Goal: Information Seeking & Learning: Learn about a topic

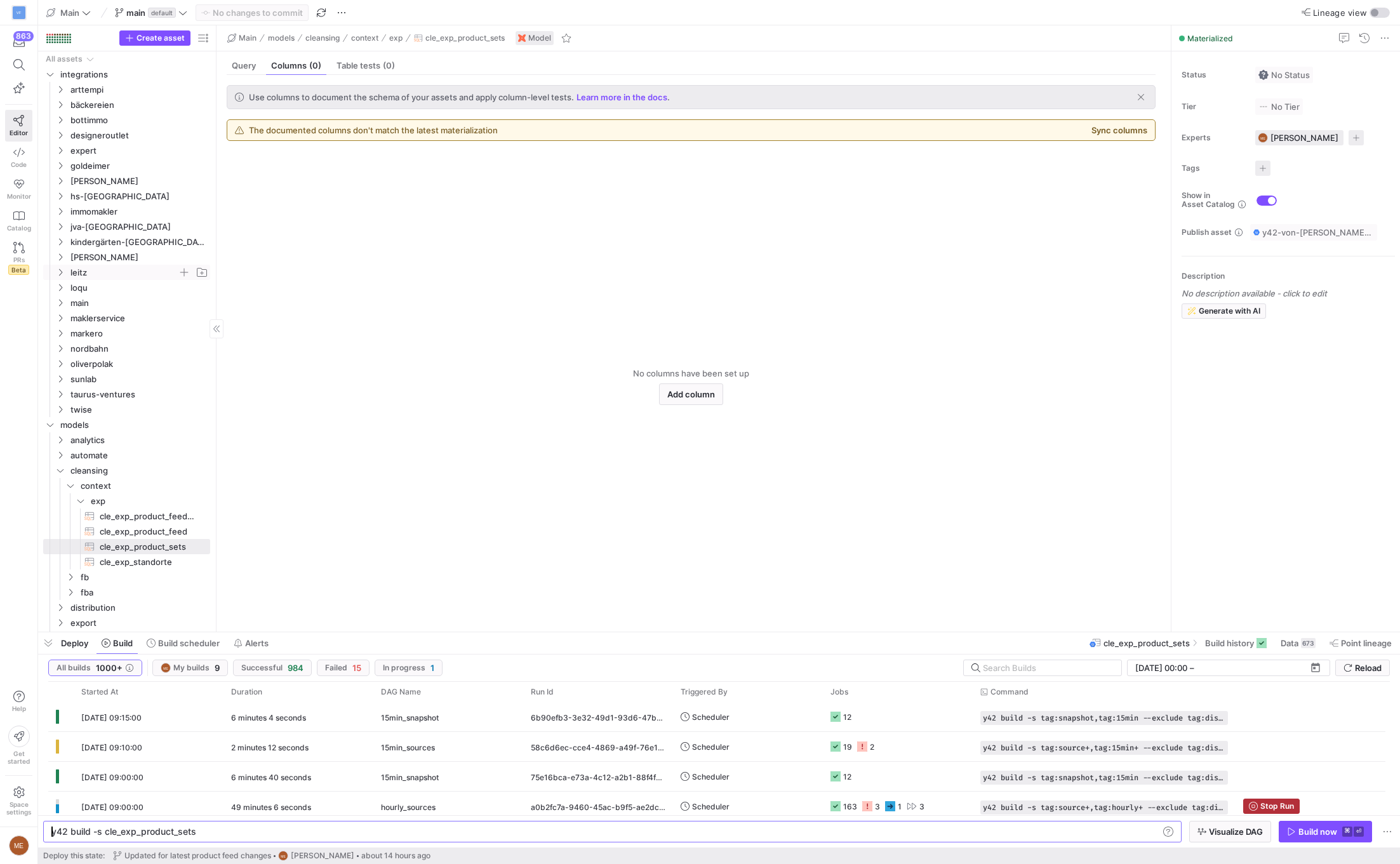
click at [122, 275] on span "leitz" at bounding box center [124, 272] width 108 height 15
click at [98, 334] on span "ig" at bounding box center [129, 333] width 97 height 15
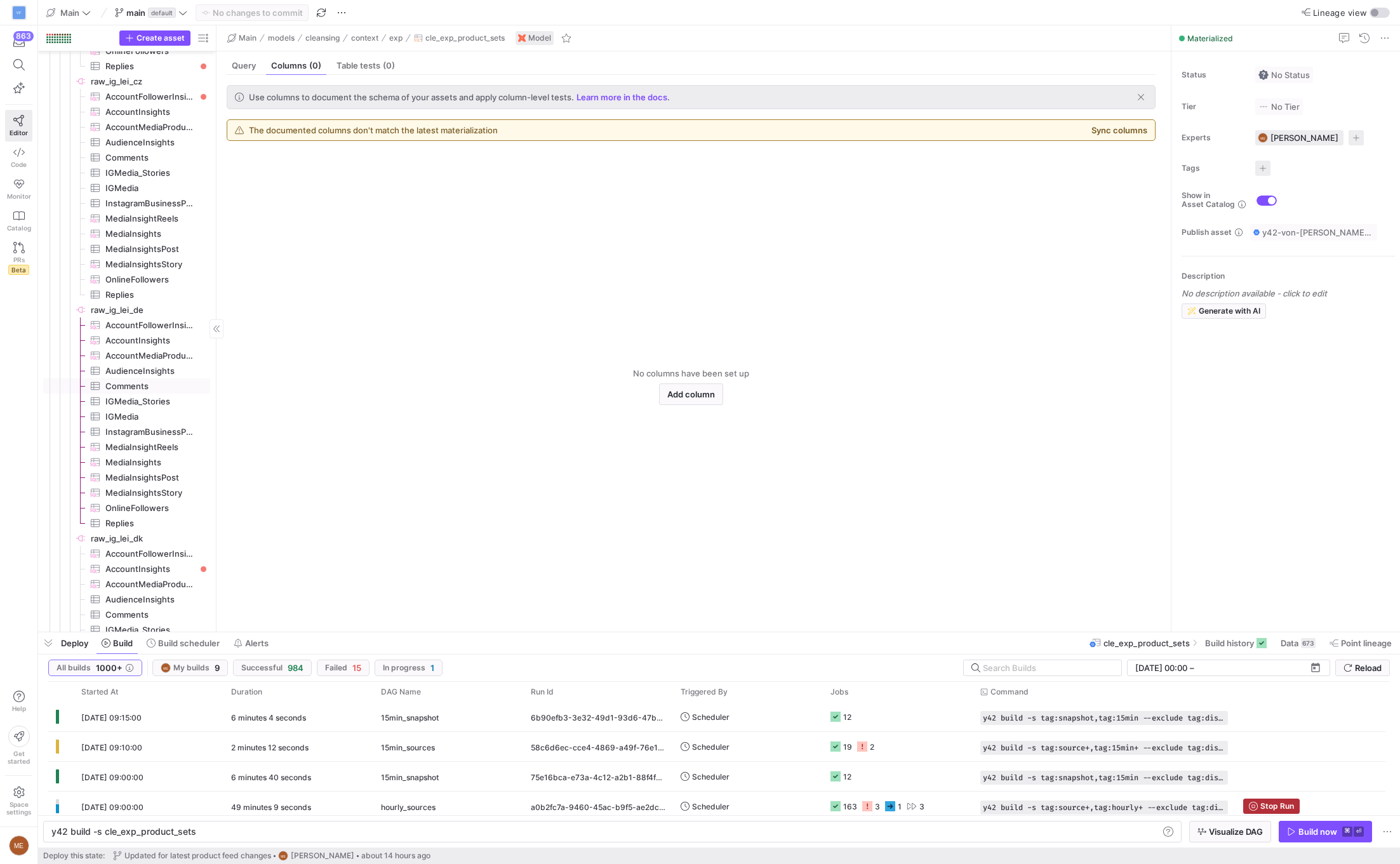
scroll to position [497, 0]
click at [165, 341] on span "AccountInsights​​​​​​​​​" at bounding box center [150, 339] width 90 height 15
type textarea "y42 build -s source:raw_ig_lei_de.AccountInsights"
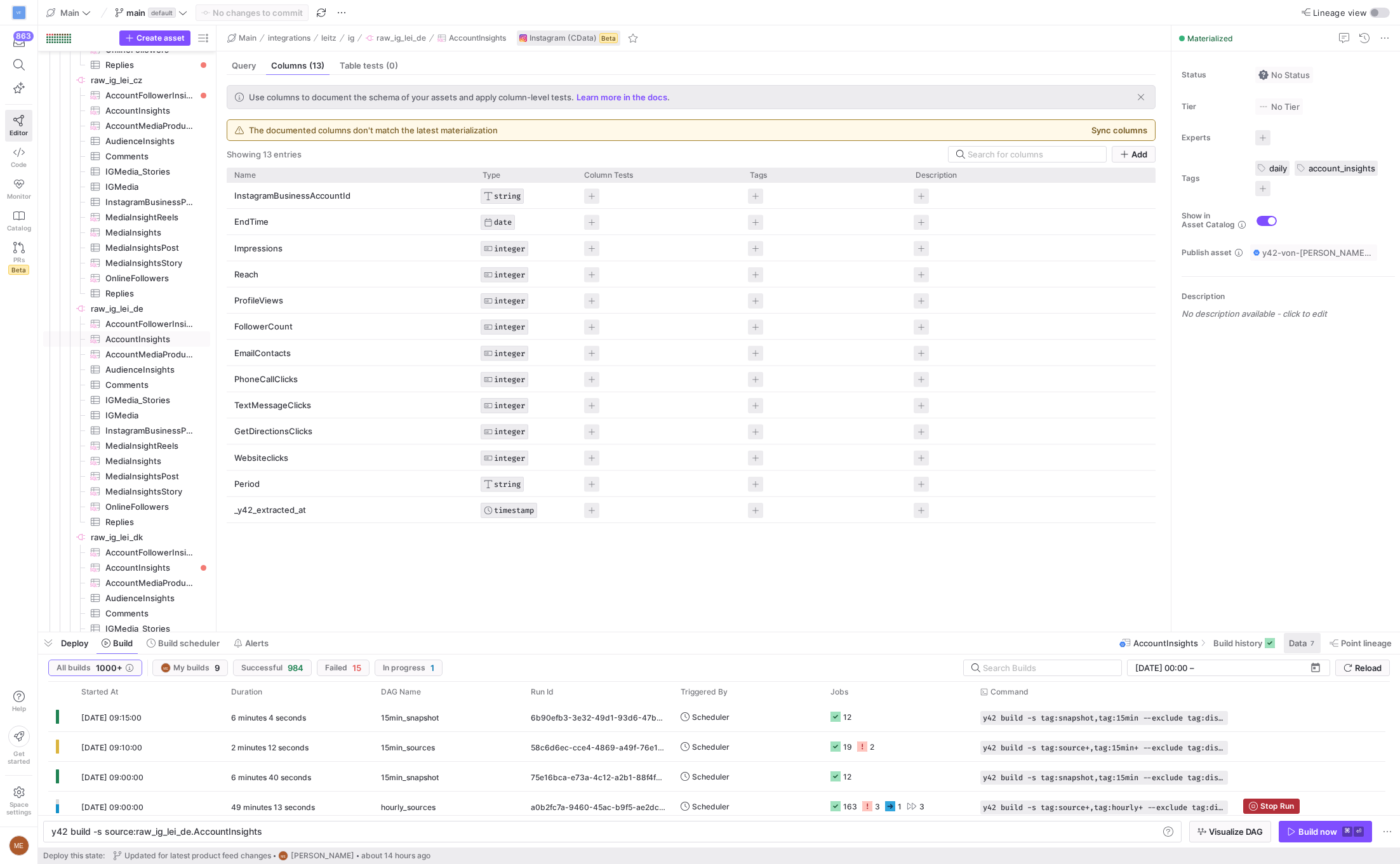
click at [1316, 644] on span at bounding box center [1302, 643] width 37 height 20
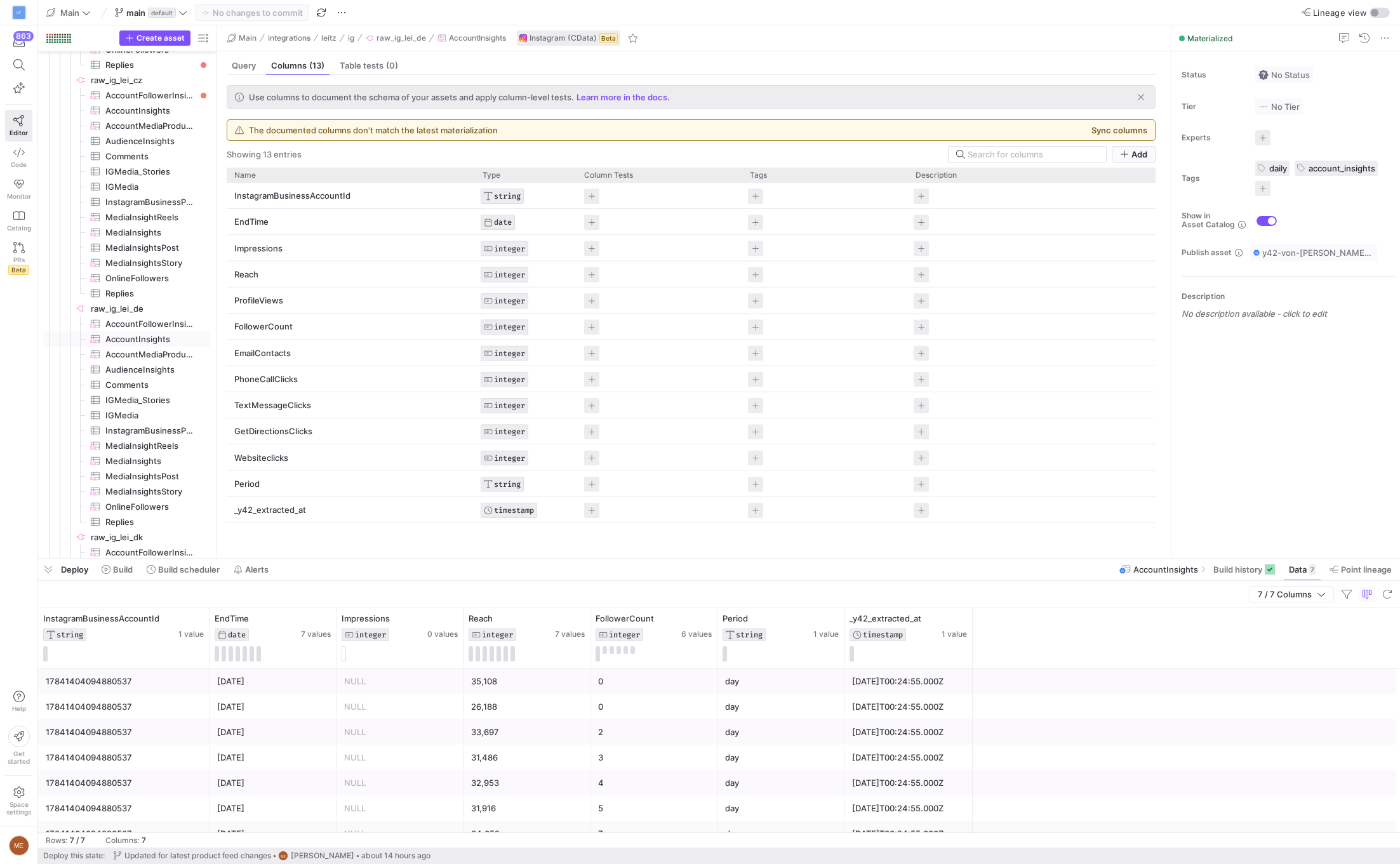
drag, startPoint x: 475, startPoint y: 633, endPoint x: 486, endPoint y: 552, distance: 81.7
click at [484, 558] on div at bounding box center [719, 559] width 1362 height 5
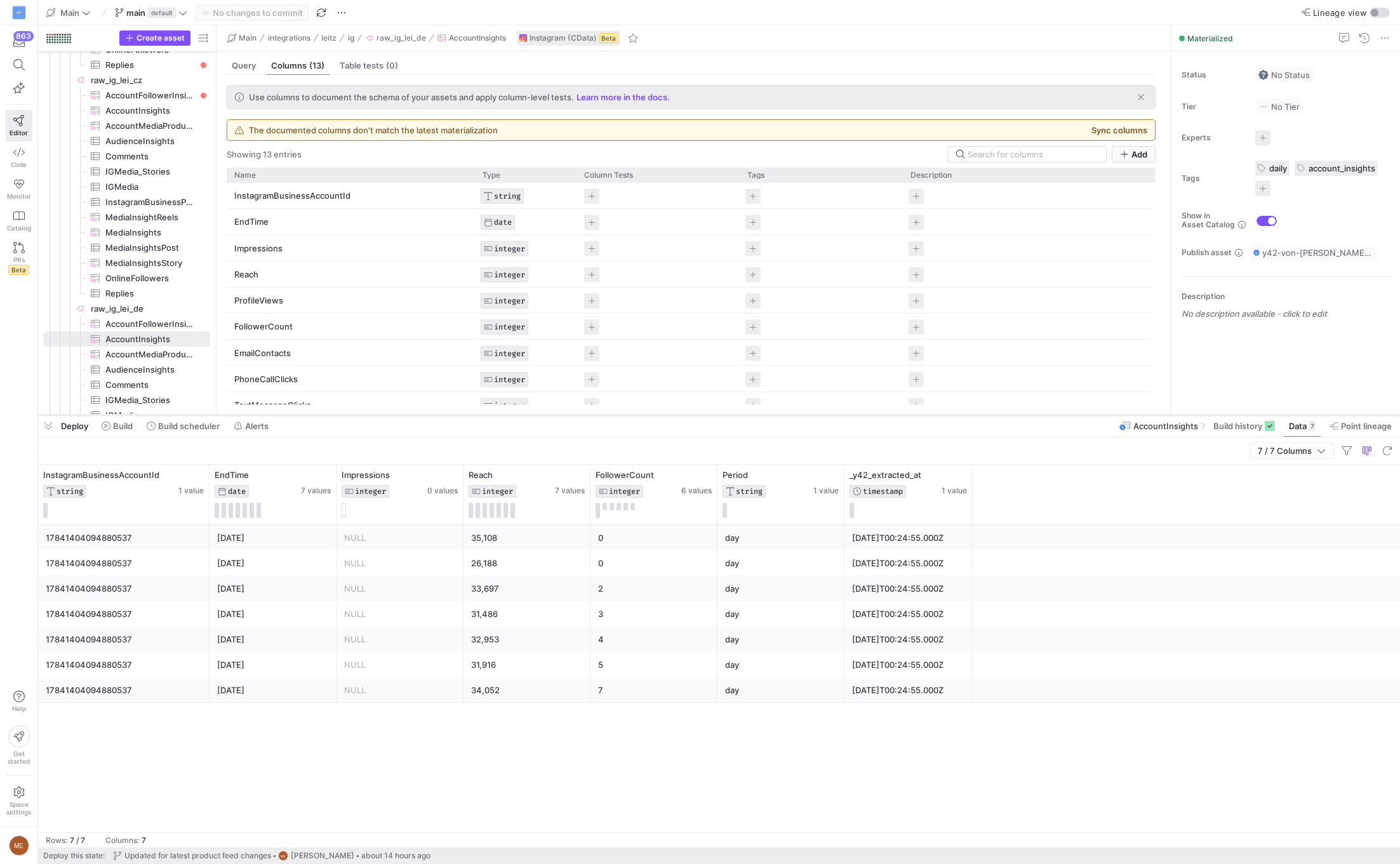
drag, startPoint x: 1037, startPoint y: 556, endPoint x: 1043, endPoint y: 415, distance: 141.1
click at [1043, 415] on div at bounding box center [719, 415] width 1362 height 5
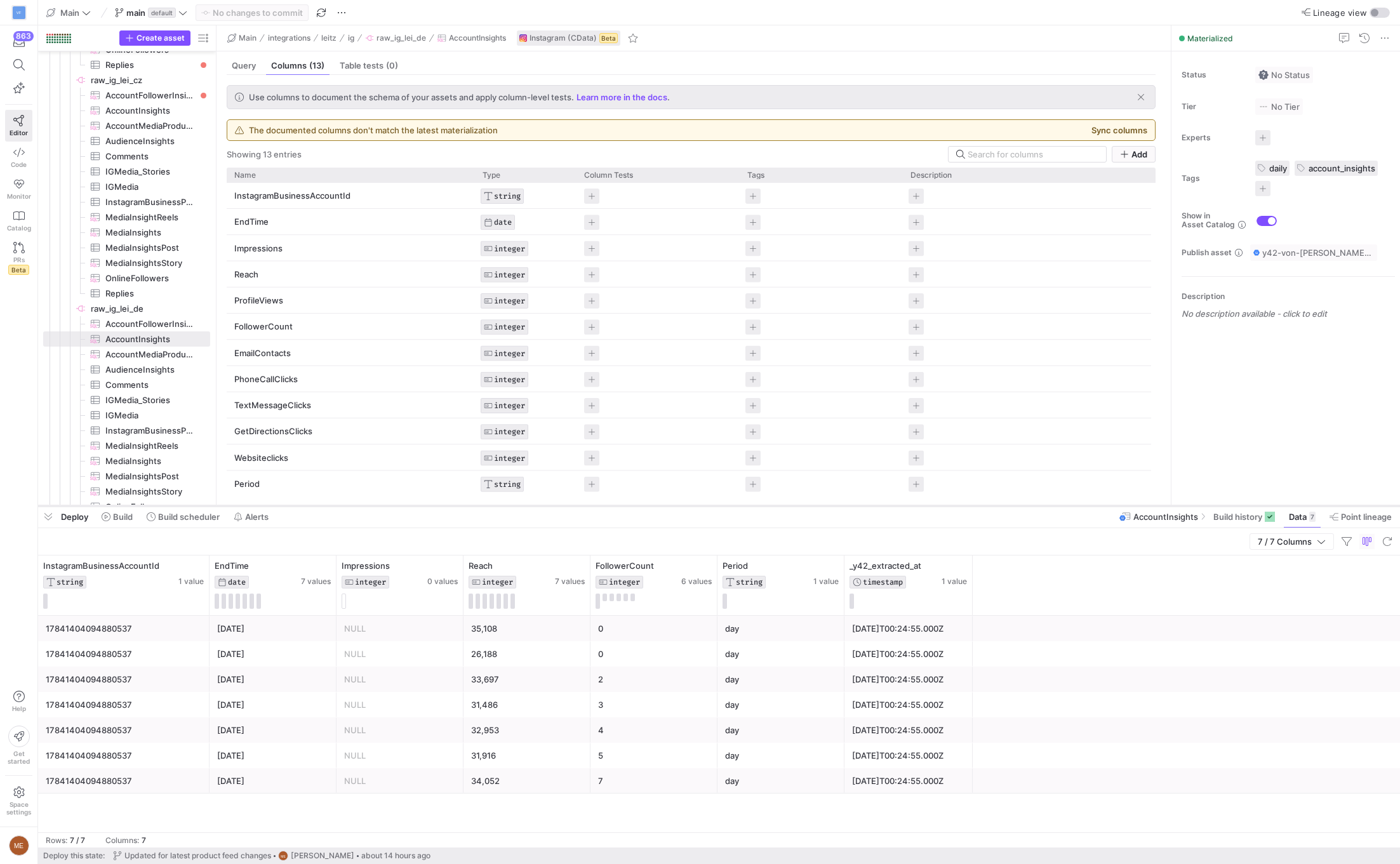
drag, startPoint x: 849, startPoint y: 415, endPoint x: 856, endPoint y: 505, distance: 90.3
click at [856, 505] on div at bounding box center [719, 505] width 1362 height 5
click at [181, 352] on span "AccountMediaProductType​​​​​​​​​" at bounding box center [150, 354] width 90 height 15
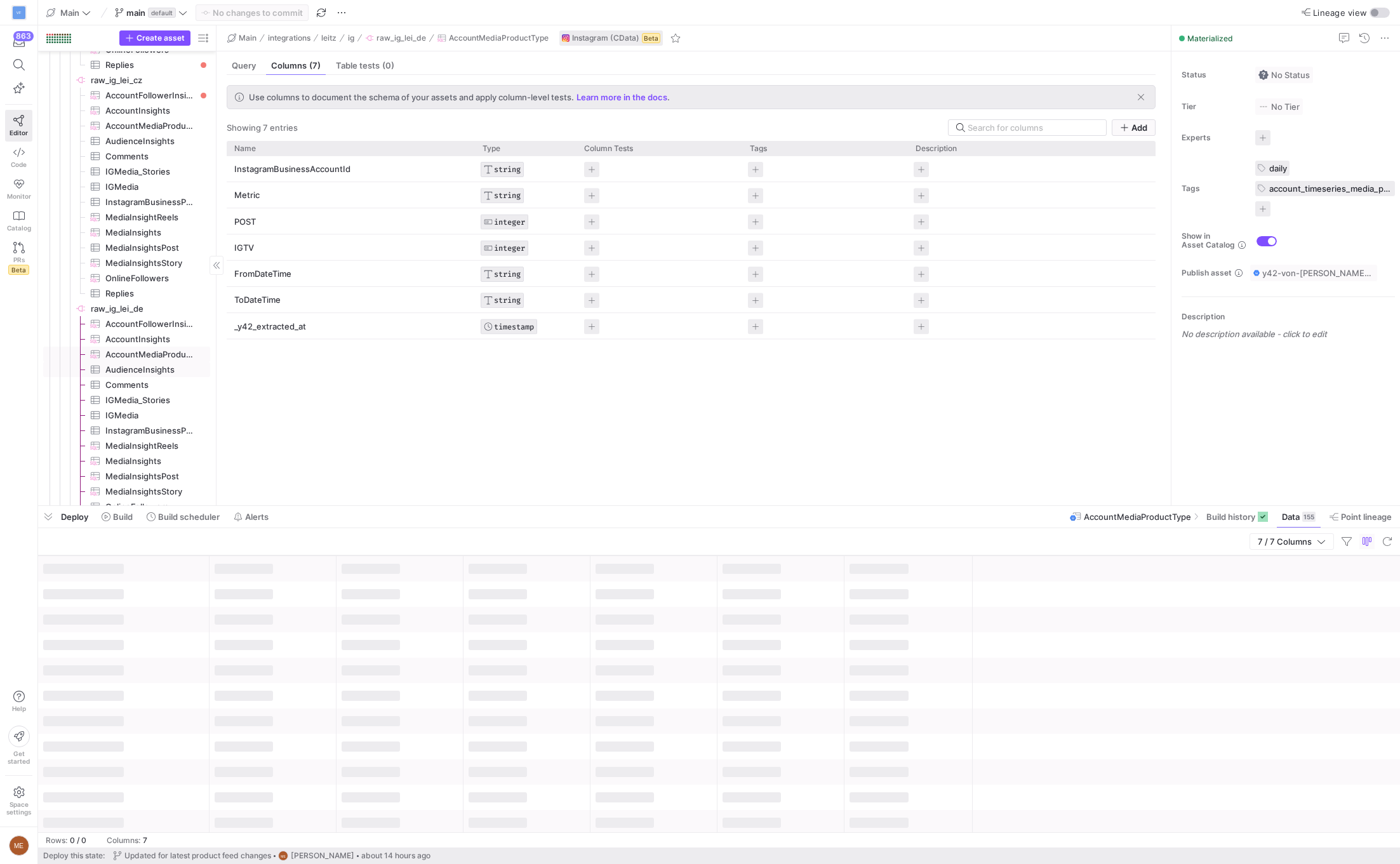
click at [180, 375] on link "AudienceInsights​​​​​​​​​" at bounding box center [126, 369] width 167 height 15
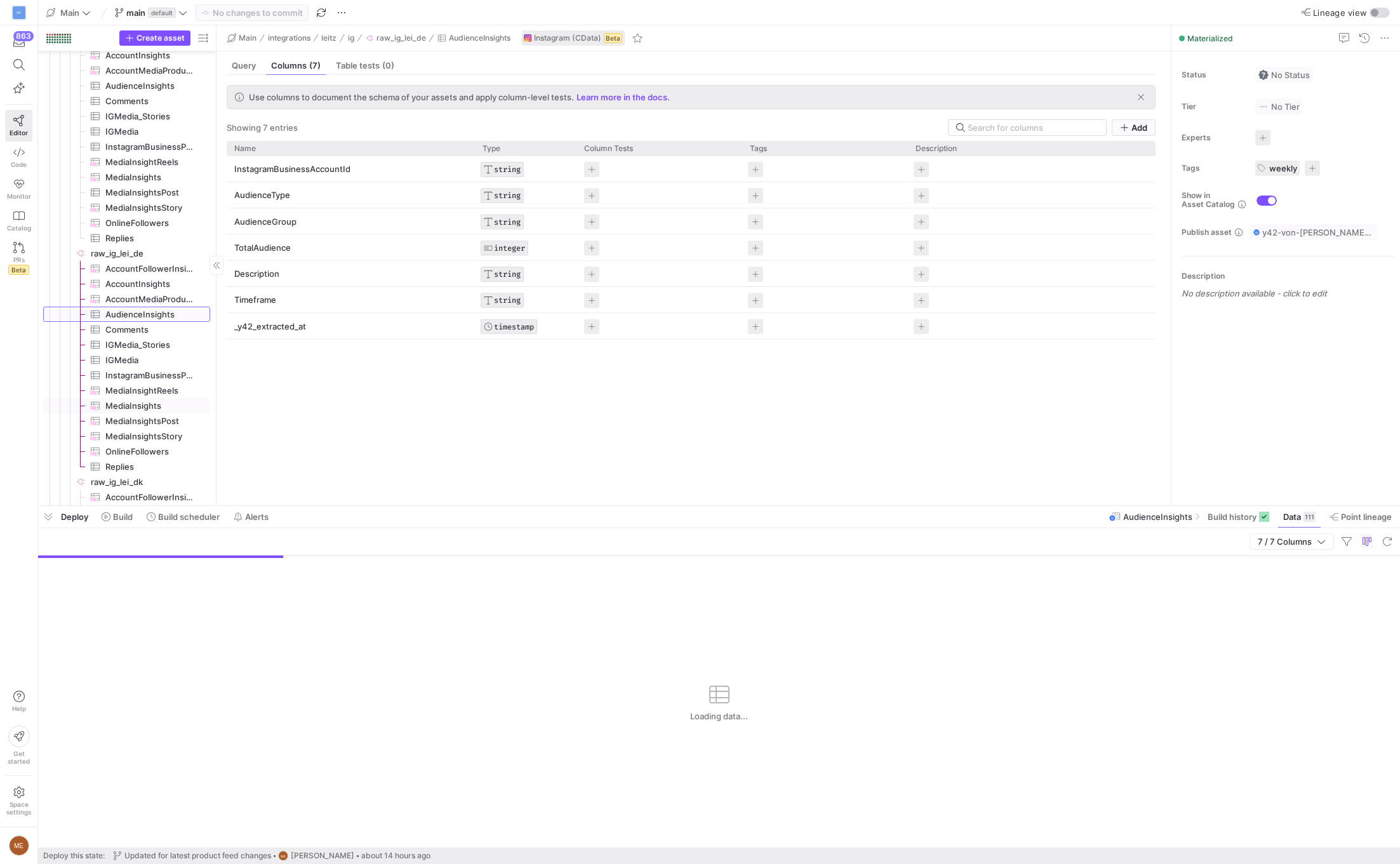
scroll to position [554, 0]
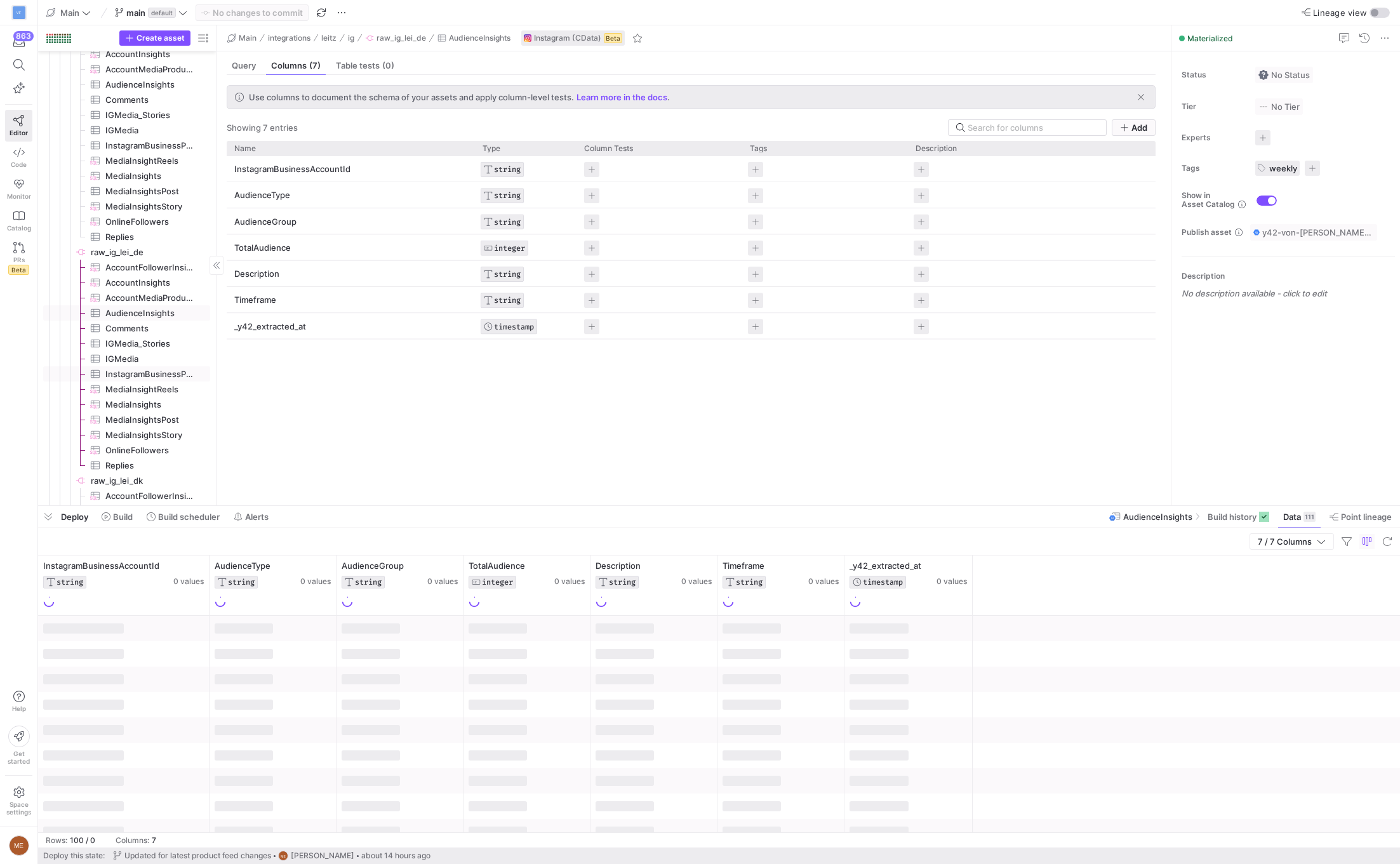
click at [180, 367] on span "InstagramBusinessProfile​​​​​​​​​" at bounding box center [150, 373] width 90 height 15
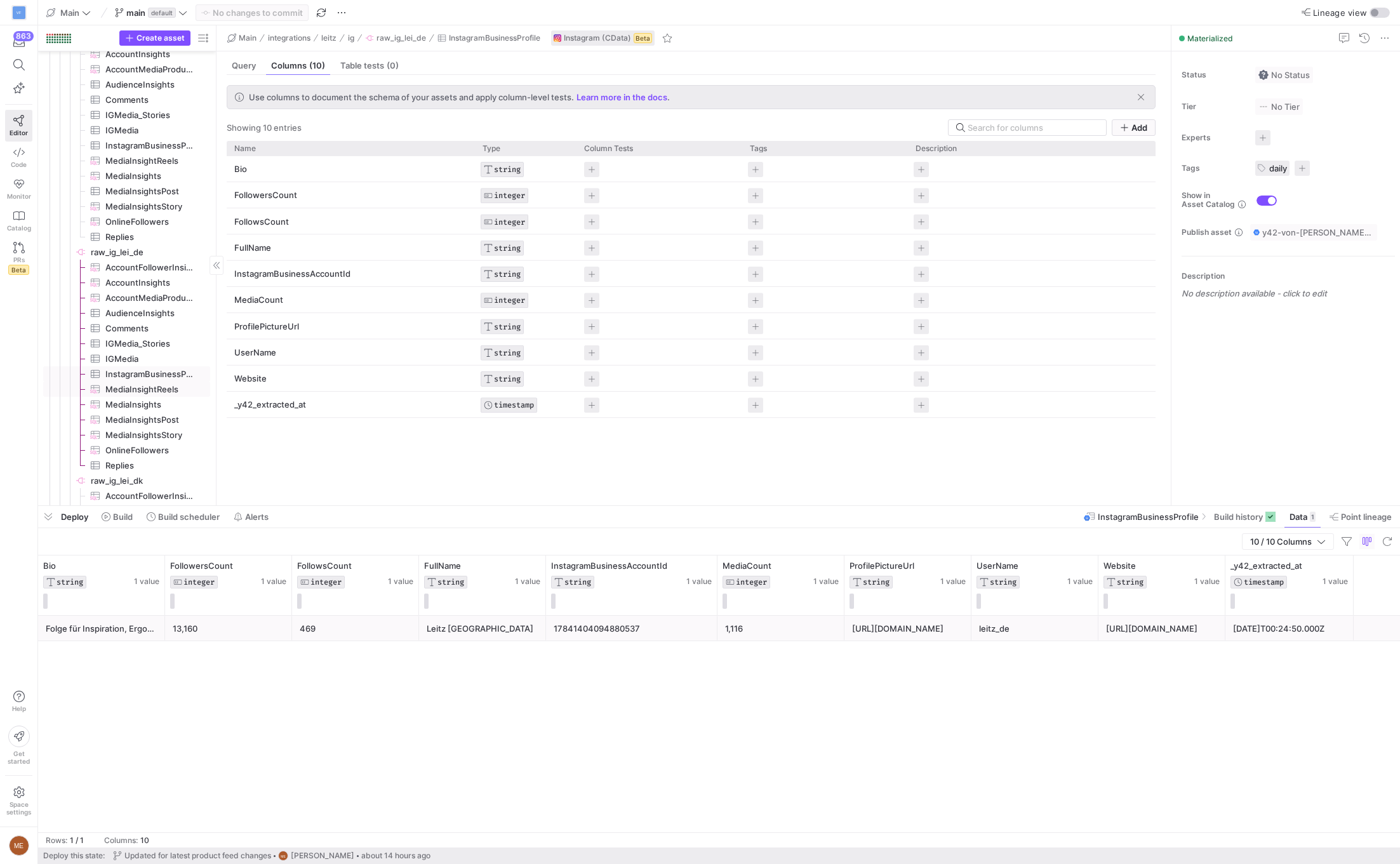
click at [157, 382] on span "MediaInsightReels​​​​​​​​​" at bounding box center [150, 389] width 90 height 15
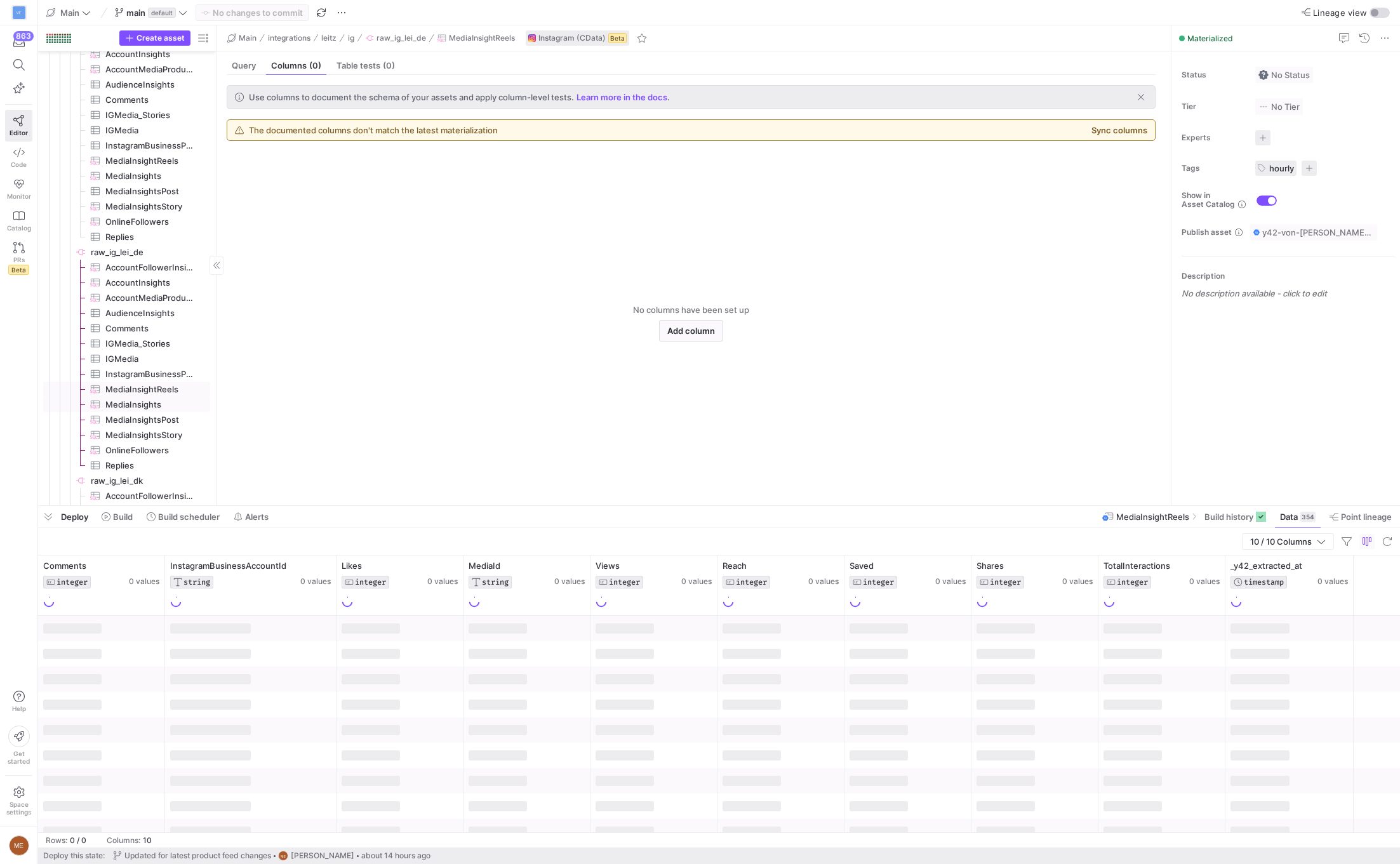
click at [178, 406] on span "MediaInsights​​​​​​​​​" at bounding box center [150, 404] width 90 height 15
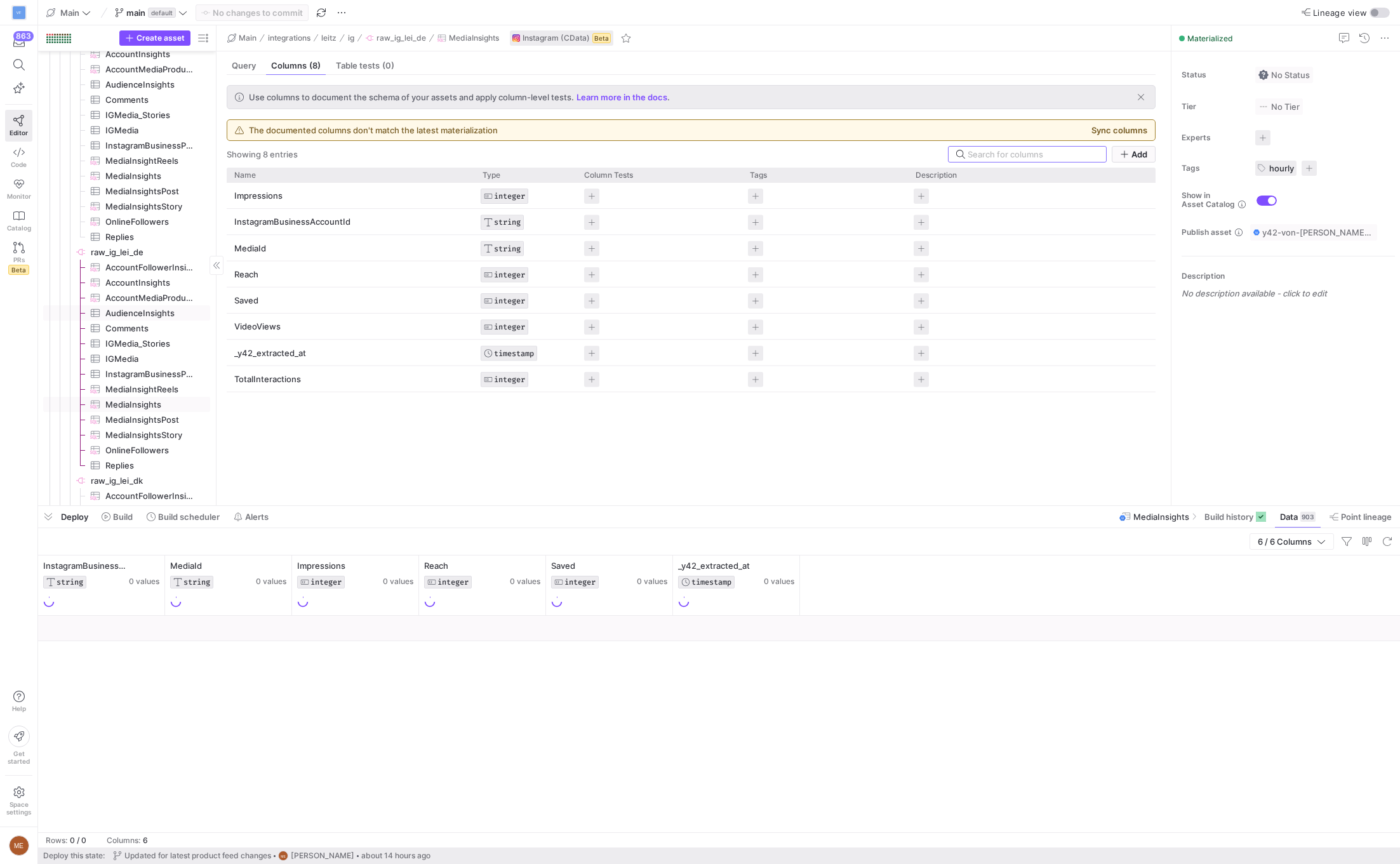
click at [158, 314] on span "AudienceInsights​​​​​​​​​" at bounding box center [150, 313] width 90 height 15
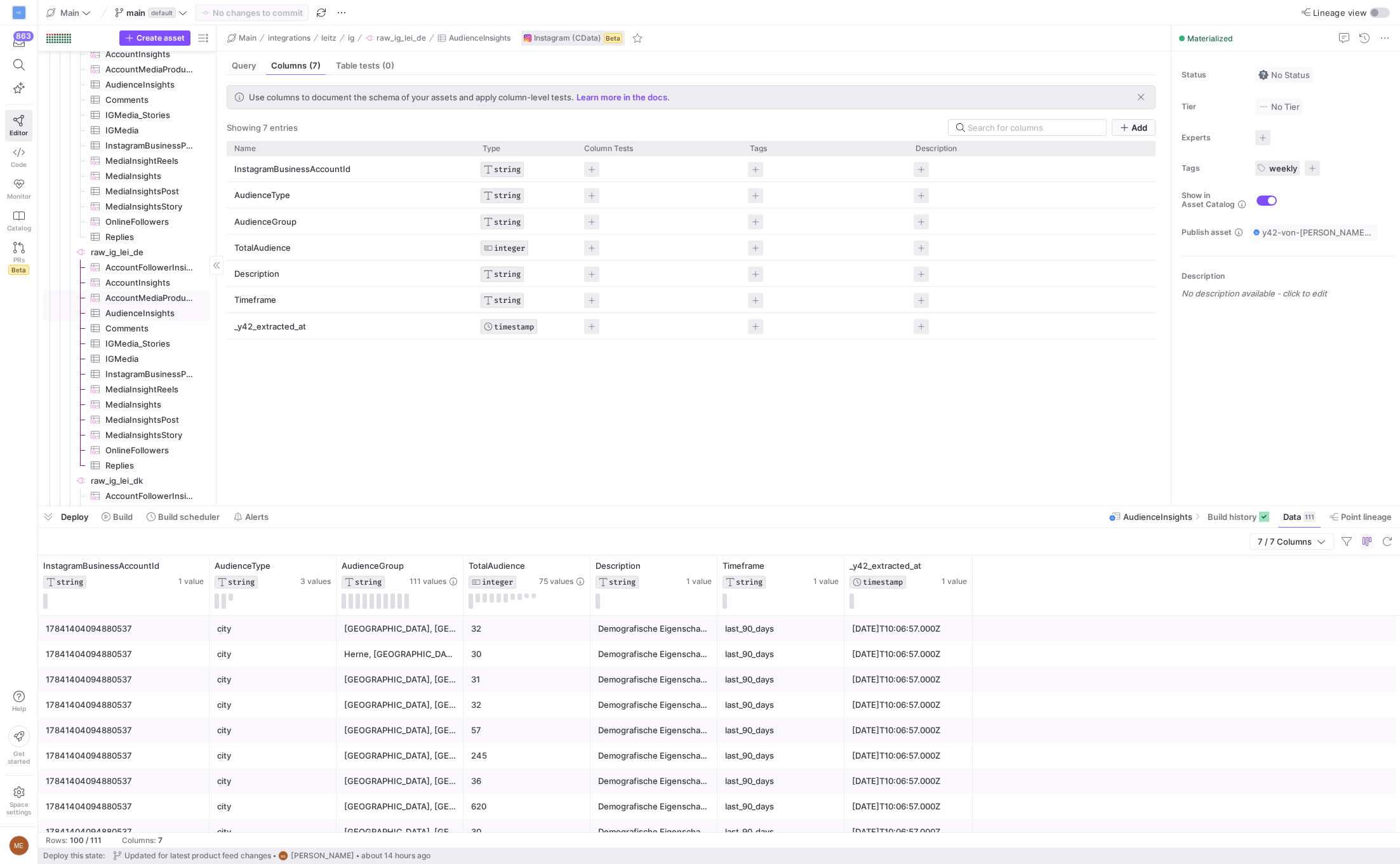
click at [164, 290] on span "AccountMediaProductType​​​​​​​​​" at bounding box center [150, 297] width 90 height 15
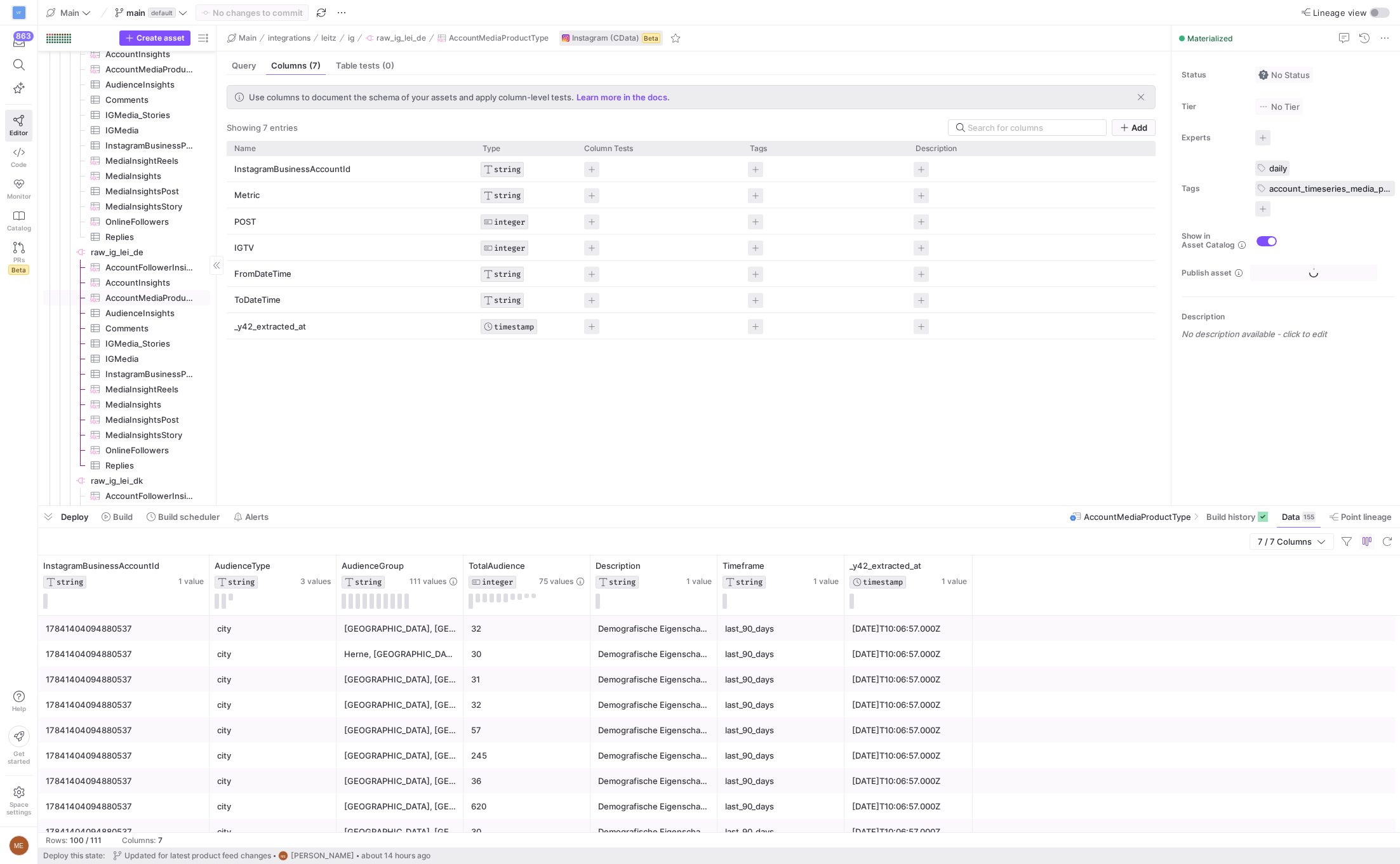
click at [166, 283] on span "AccountInsights​​​​​​​​​" at bounding box center [150, 282] width 90 height 15
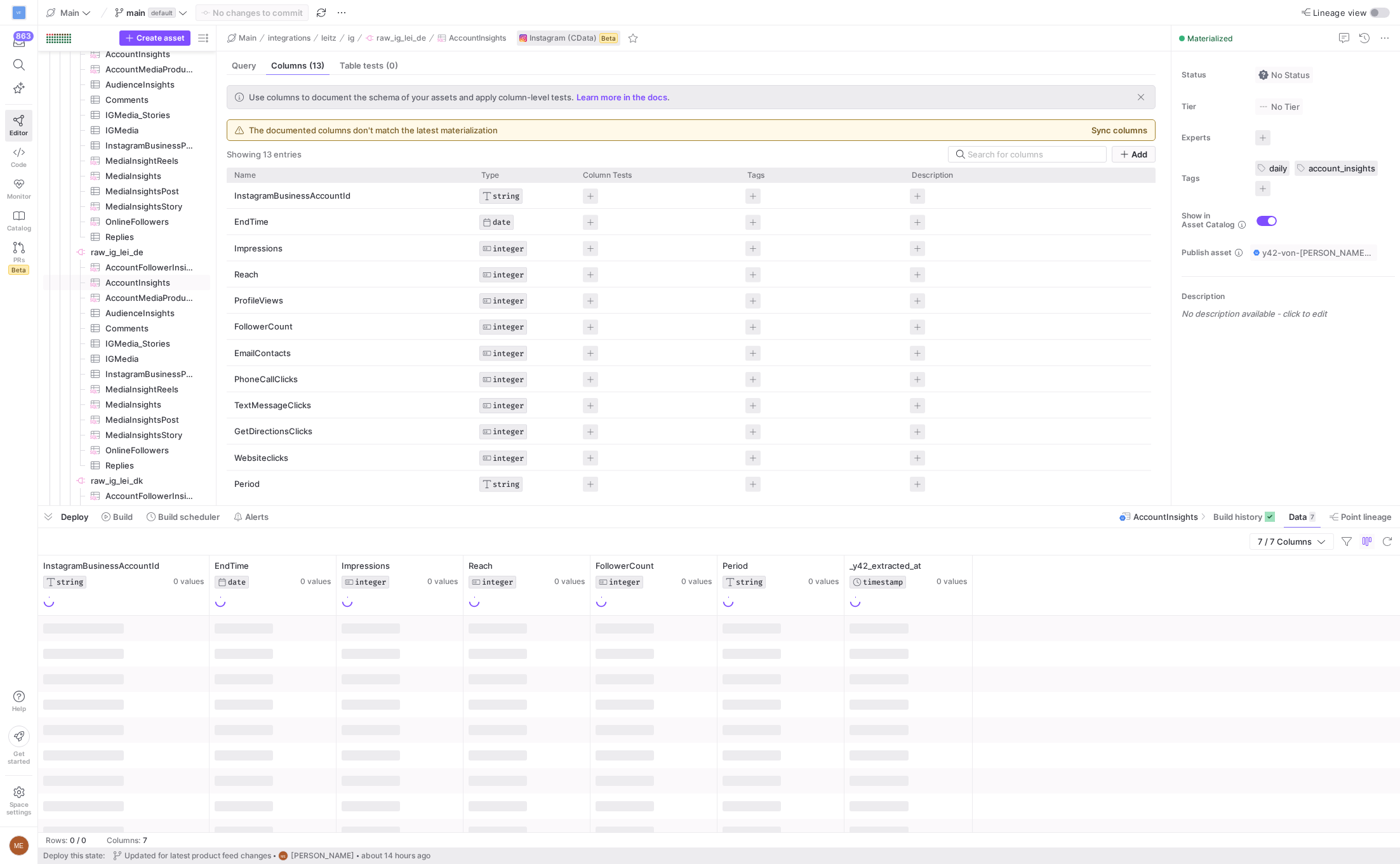
click at [248, 76] on div "Use columns to document the schema of your assets and apply column-level tests.…" at bounding box center [690, 285] width 949 height 420
click at [248, 71] on div "Query" at bounding box center [243, 66] width 34 height 18
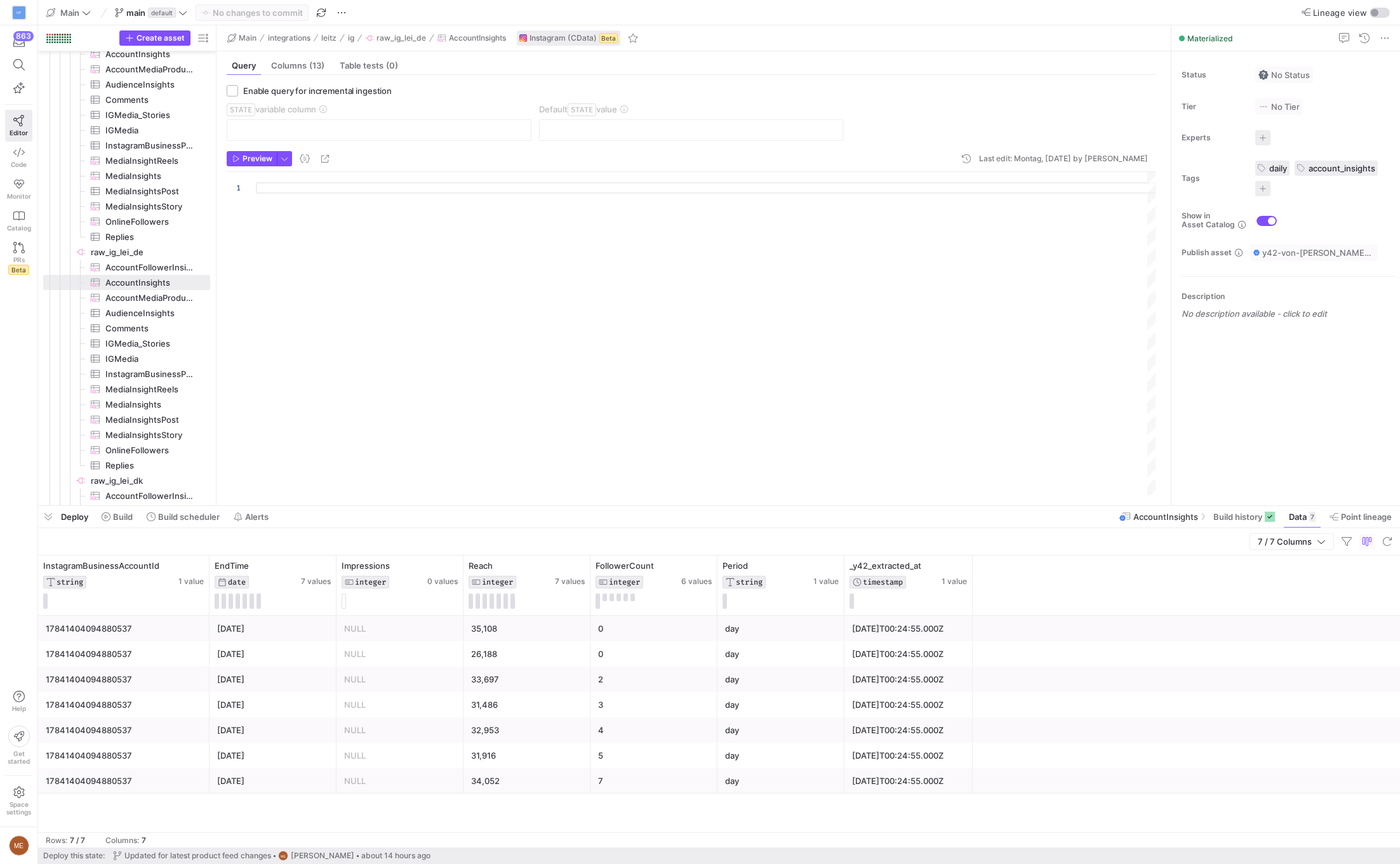
click at [1015, 563] on div "InstagramBusinessAccountId STRING 1 value EndTime DATE 7 values Impressions INT…" at bounding box center [719, 585] width 1362 height 60
click at [1022, 529] on div "7 / 7 Columns" at bounding box center [719, 541] width 1362 height 27
